Goal: Information Seeking & Learning: Check status

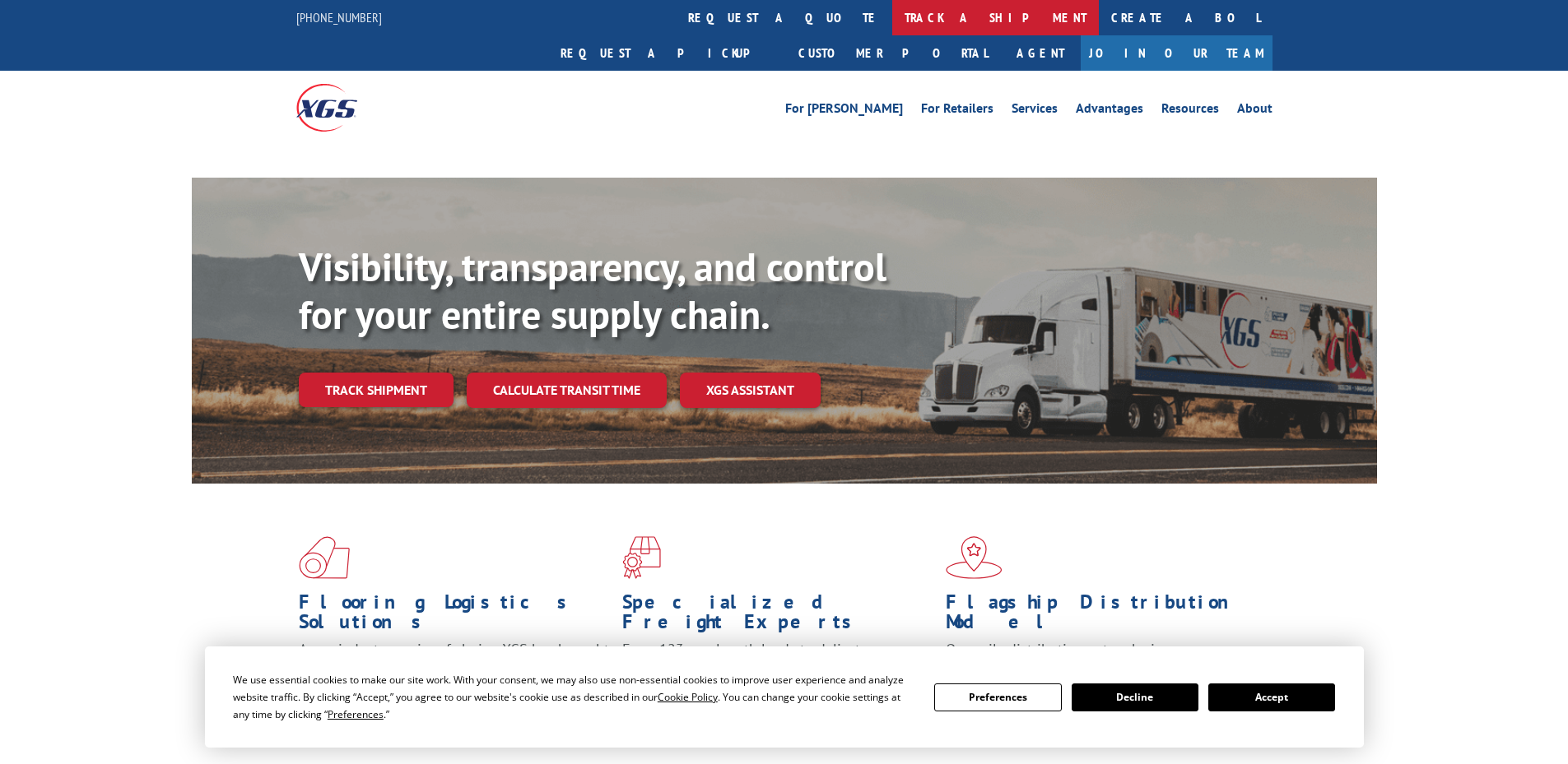
click at [893, 22] on link "track a shipment" at bounding box center [995, 18] width 207 height 35
click at [893, 8] on link "track a shipment" at bounding box center [995, 18] width 207 height 35
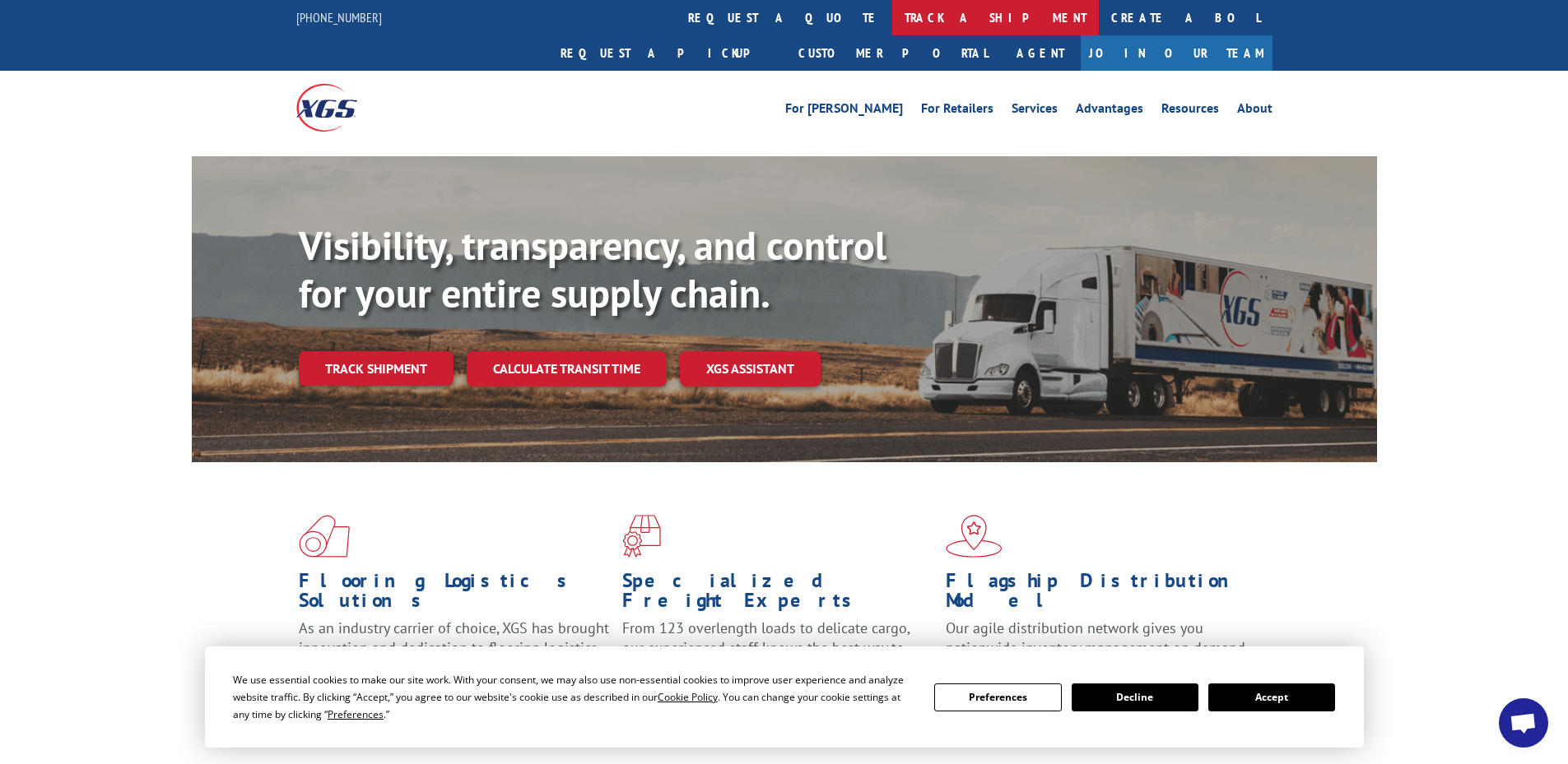
click at [893, 23] on link "track a shipment" at bounding box center [995, 18] width 207 height 35
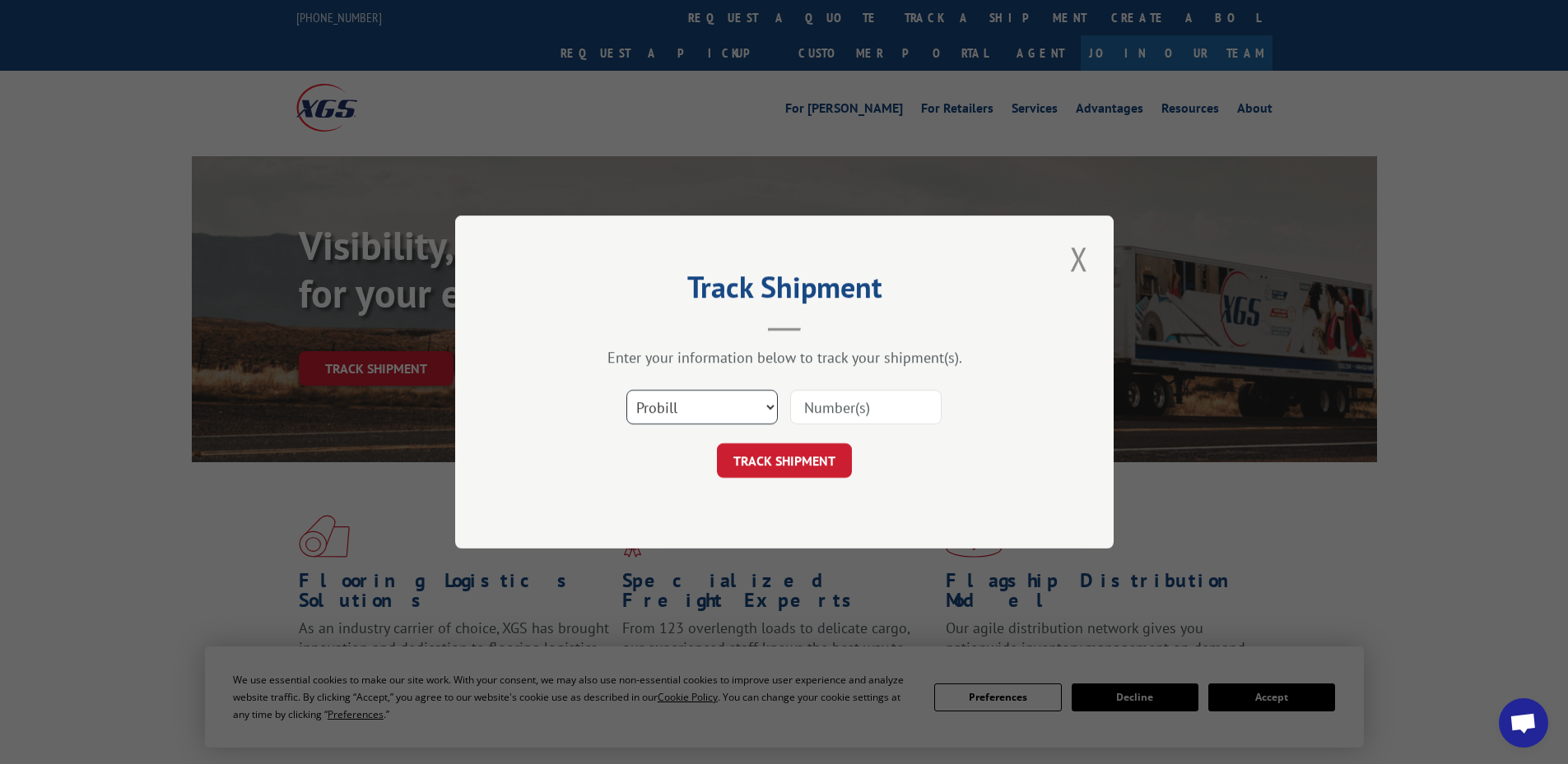
click at [692, 411] on select "Select category... Probill BOL PO" at bounding box center [702, 407] width 152 height 34
select select "bol"
click at [626, 390] on select "Select category... Probill BOL PO" at bounding box center [702, 407] width 152 height 34
click at [858, 398] on input at bounding box center [866, 407] width 152 height 34
paste input "5940260"
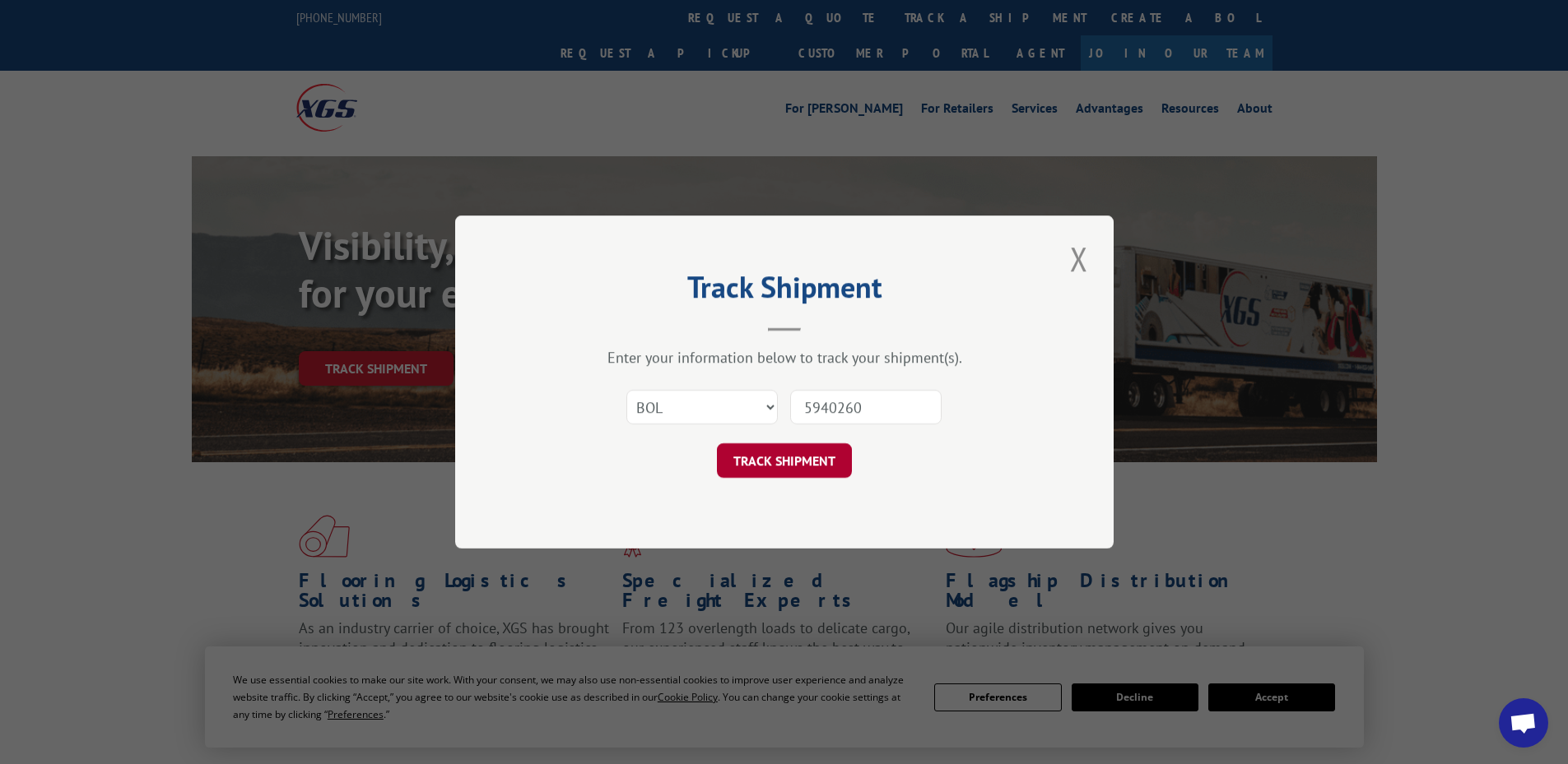
type input "5940260"
click at [802, 459] on button "TRACK SHIPMENT" at bounding box center [785, 460] width 135 height 34
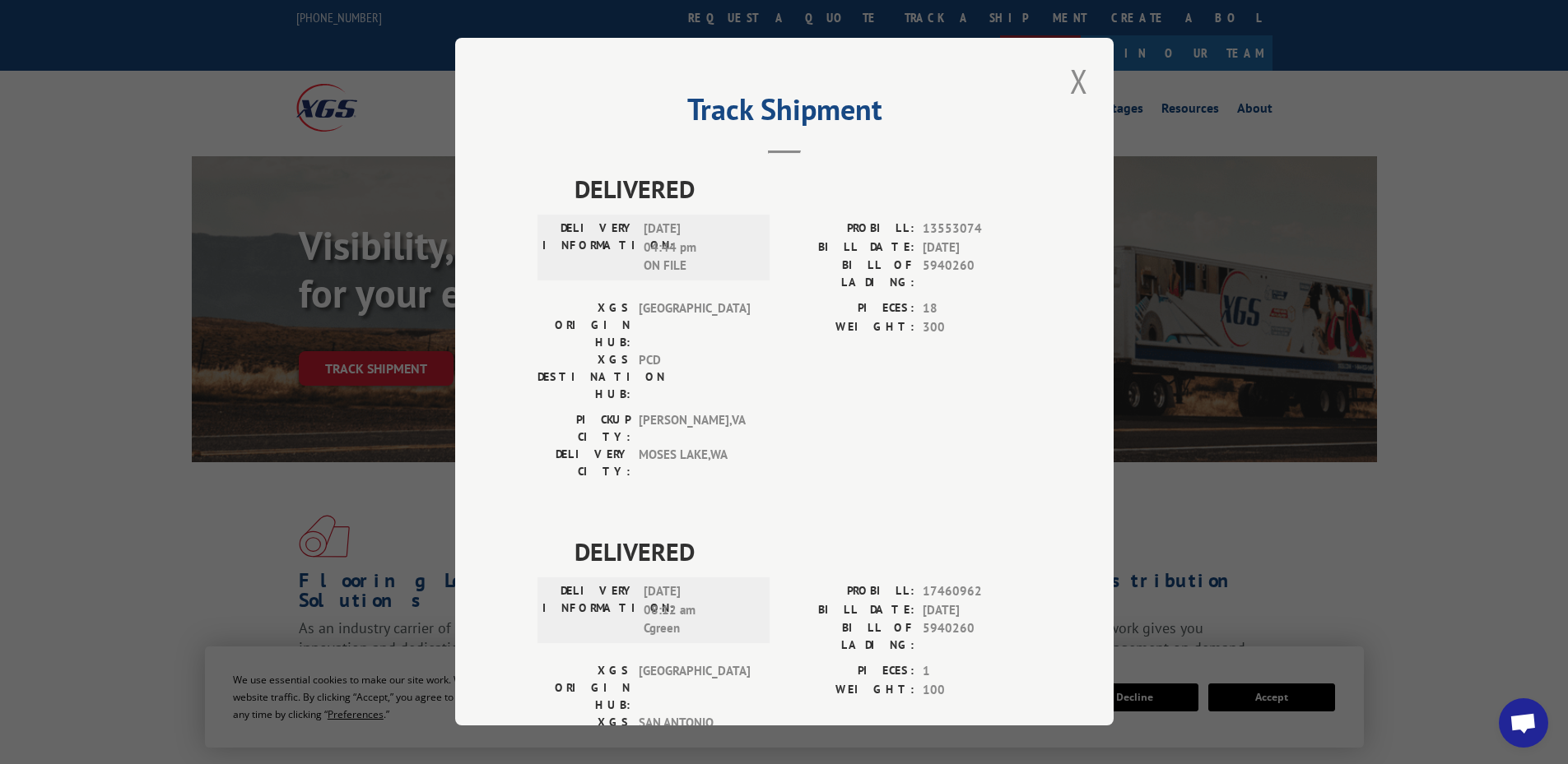
drag, startPoint x: 1063, startPoint y: 89, endPoint x: 1163, endPoint y: 5, distance: 130.6
click at [1065, 90] on button "Close modal" at bounding box center [1079, 81] width 28 height 45
